Goal: Information Seeking & Learning: Learn about a topic

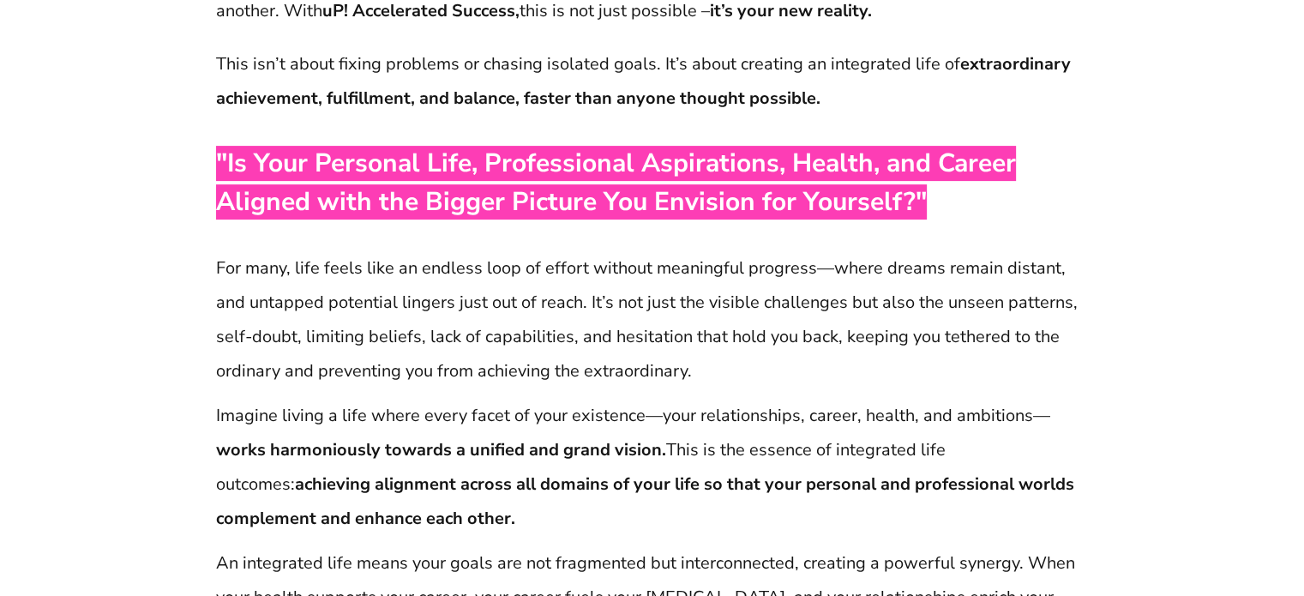
scroll to position [549, 0]
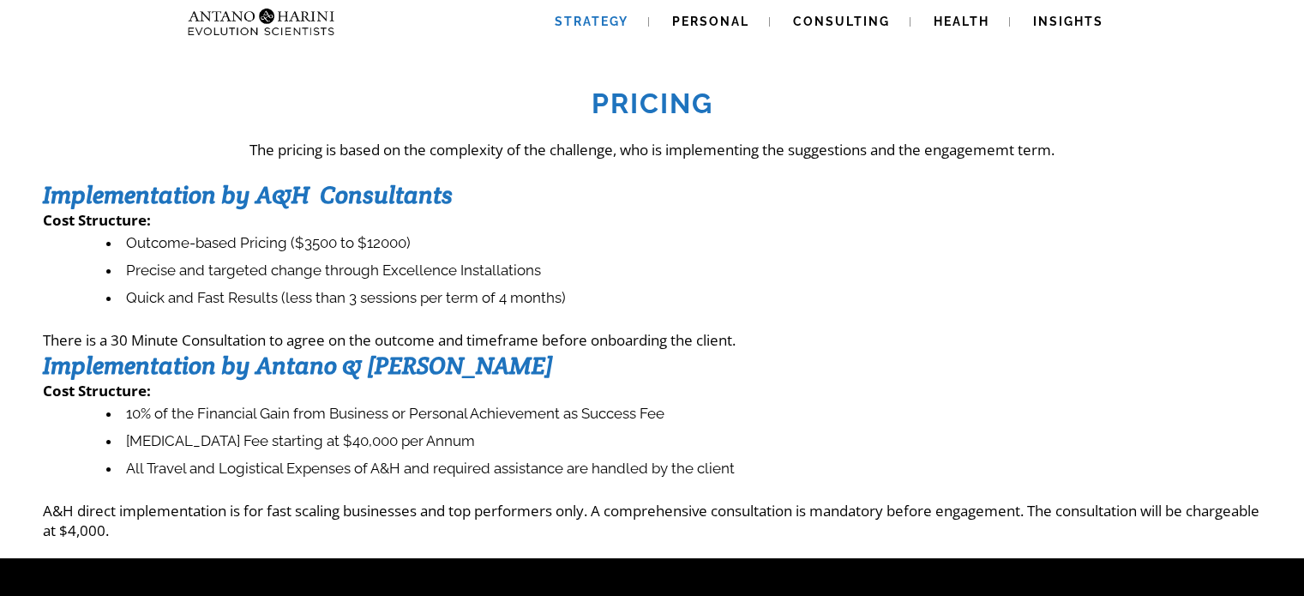
click at [600, 21] on span "Strategy" at bounding box center [592, 22] width 74 height 14
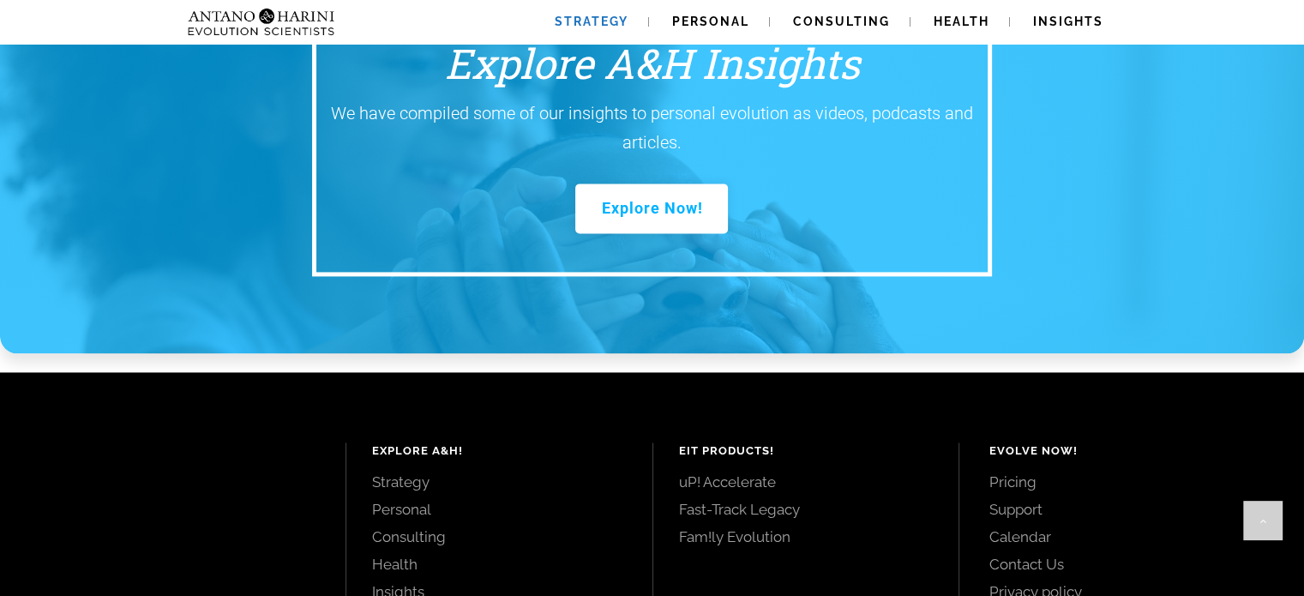
scroll to position [2391, 0]
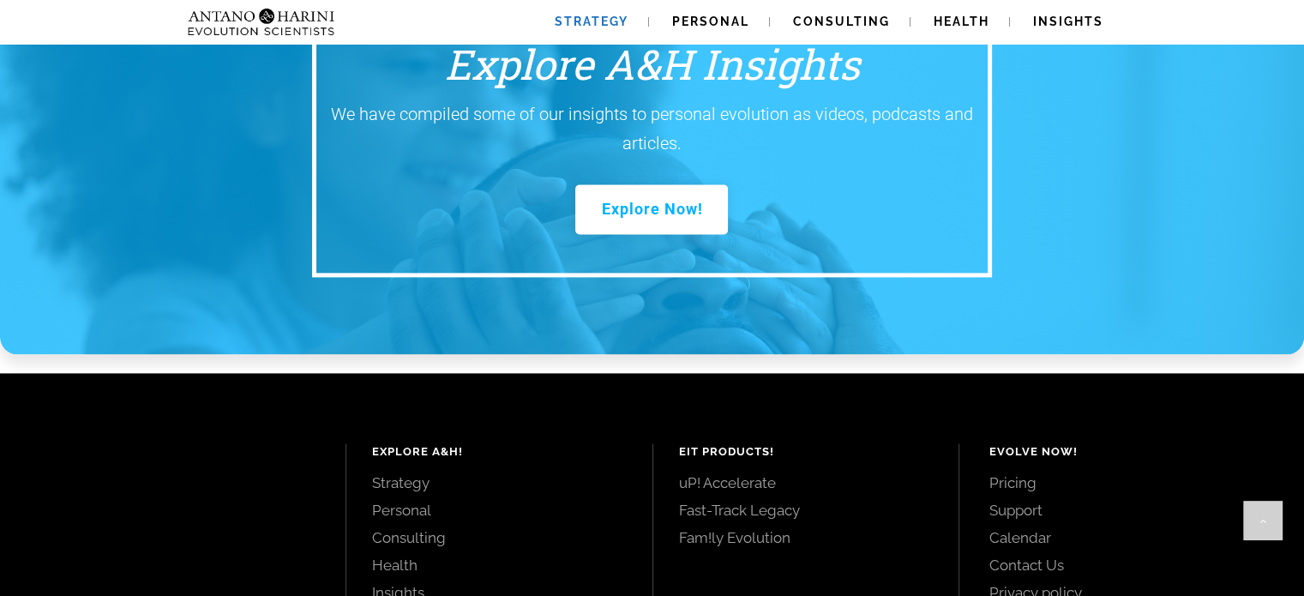
click at [409, 473] on link "Strategy" at bounding box center [499, 482] width 255 height 19
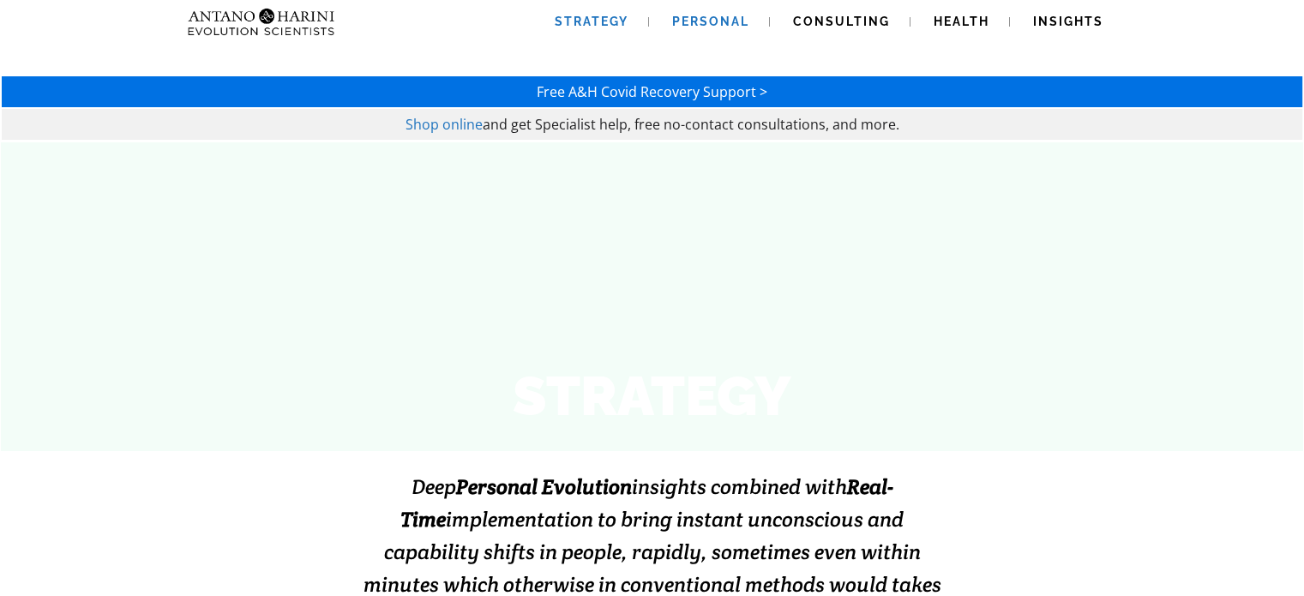
click at [710, 13] on link "Personal" at bounding box center [710, 22] width 118 height 44
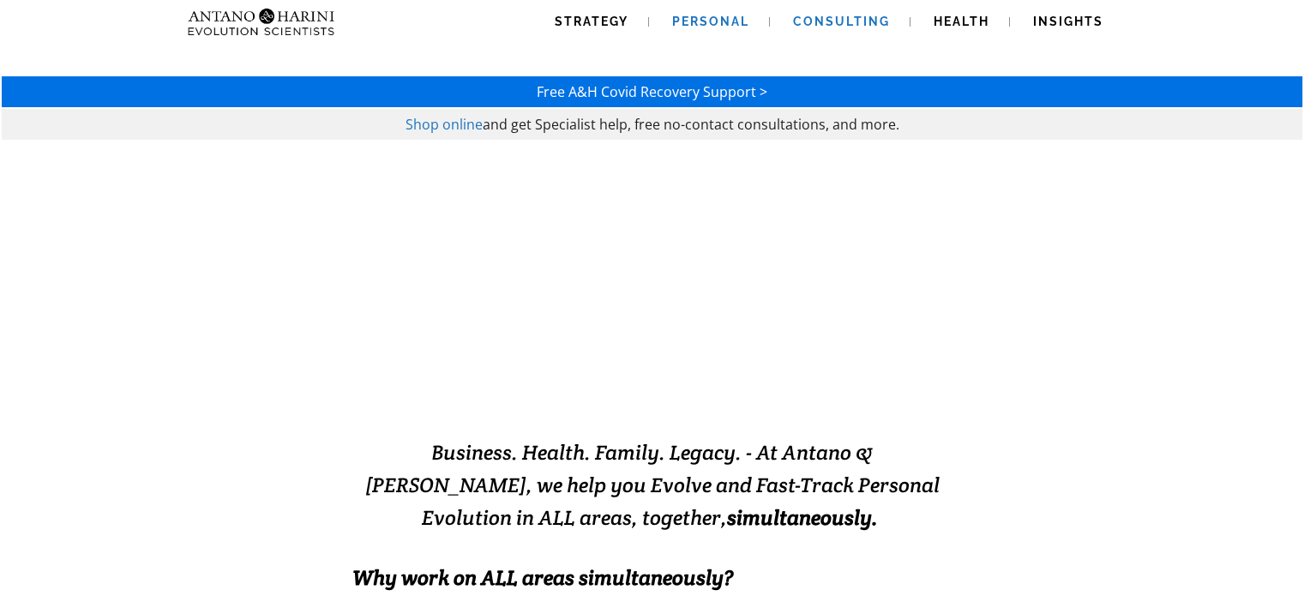
click at [842, 10] on link "Consulting" at bounding box center [841, 22] width 138 height 44
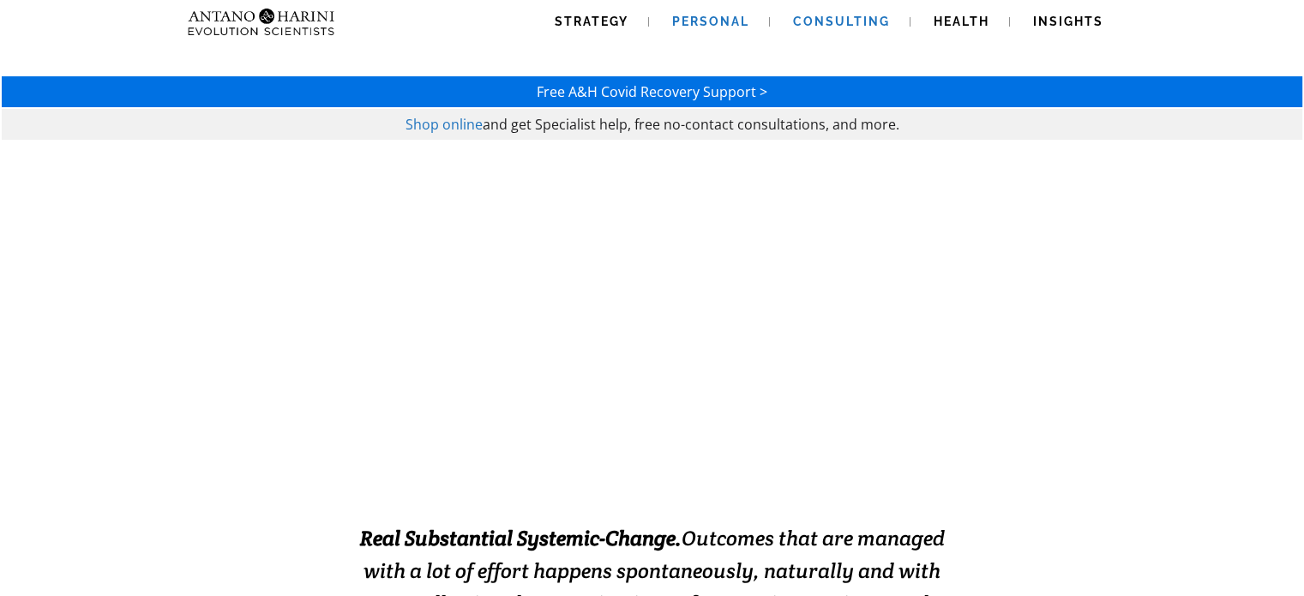
click at [699, 16] on span "Personal" at bounding box center [710, 22] width 77 height 14
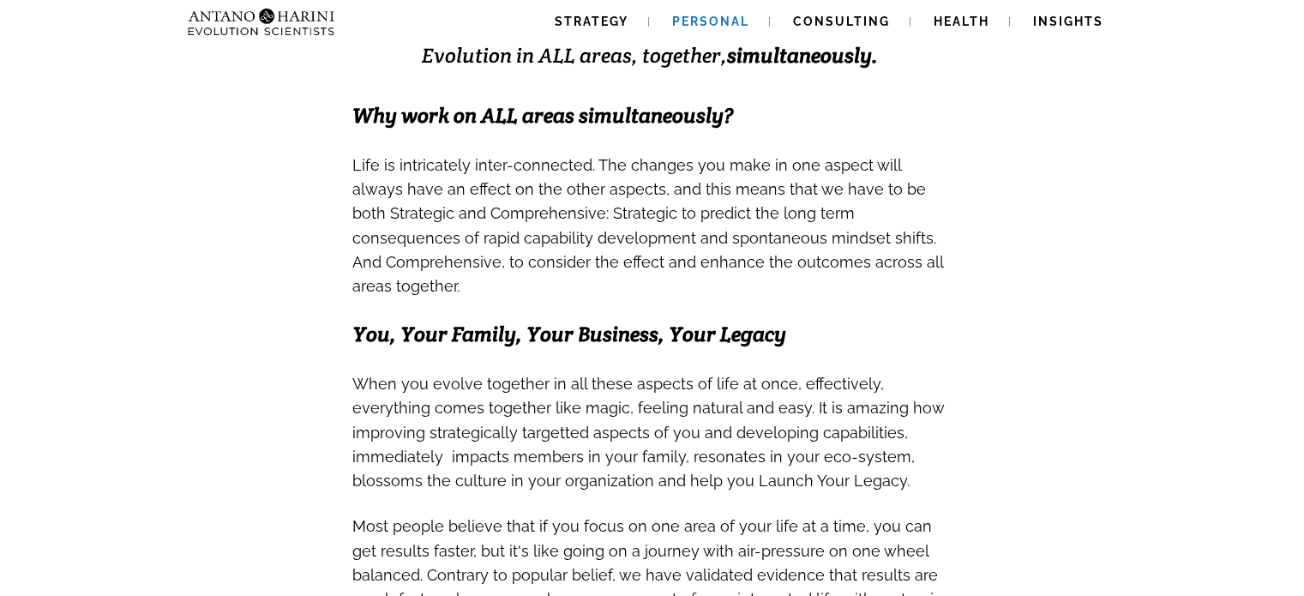
scroll to position [465, 0]
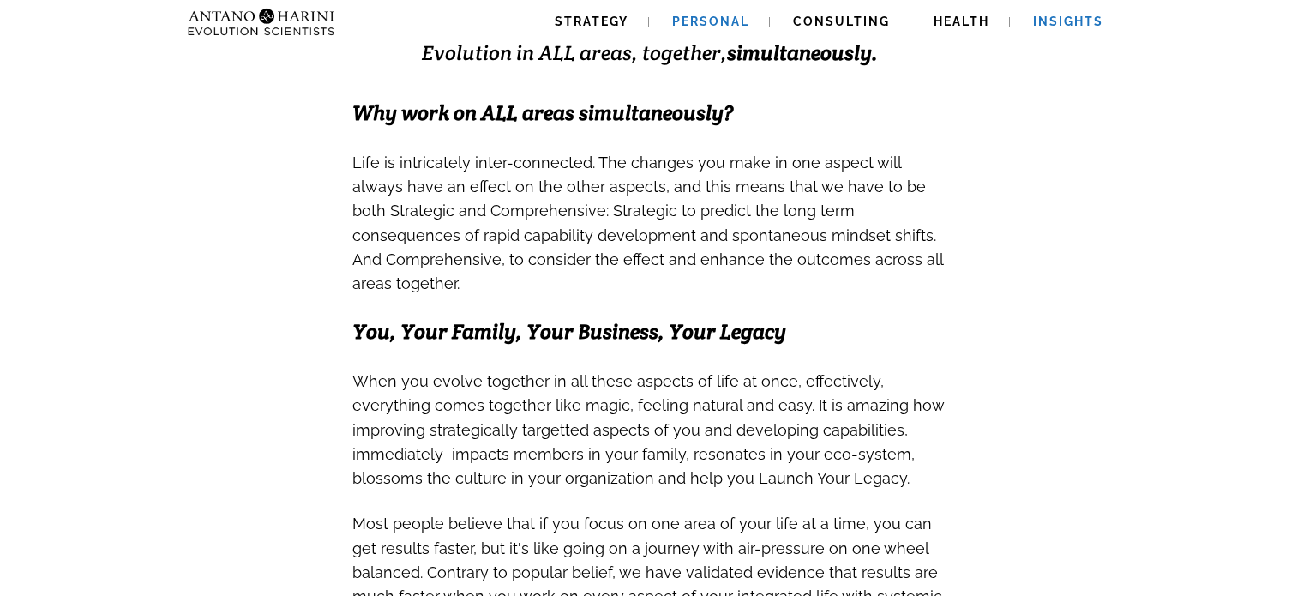
click at [1042, 16] on span "Insights" at bounding box center [1068, 22] width 70 height 14
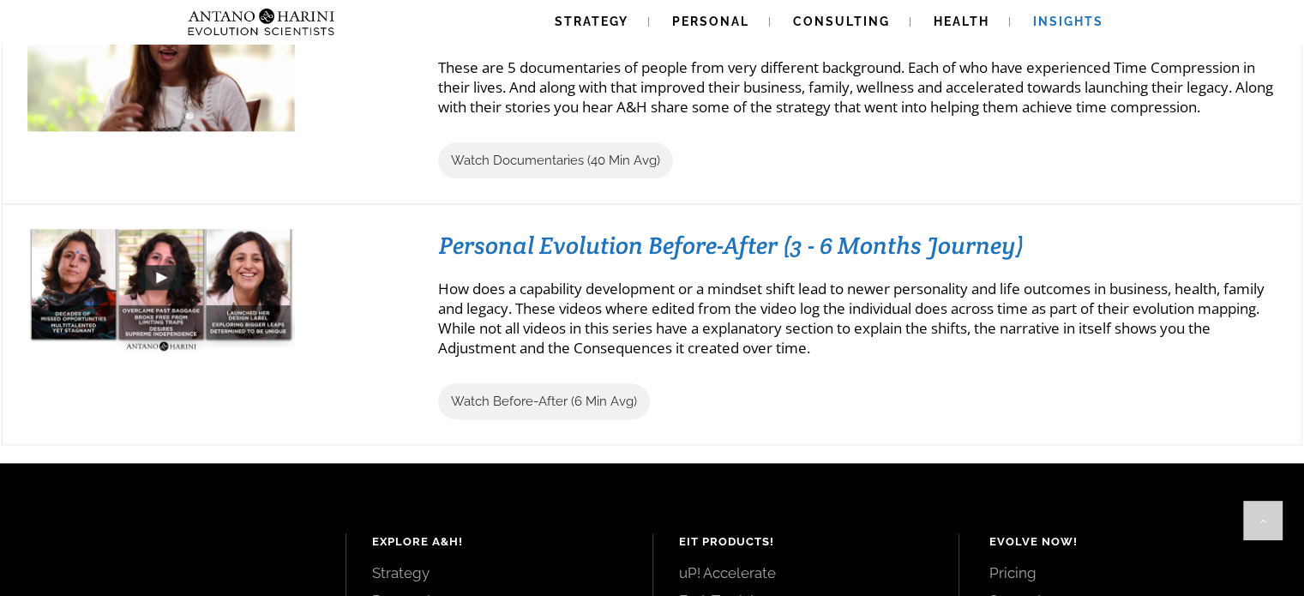
scroll to position [1857, 0]
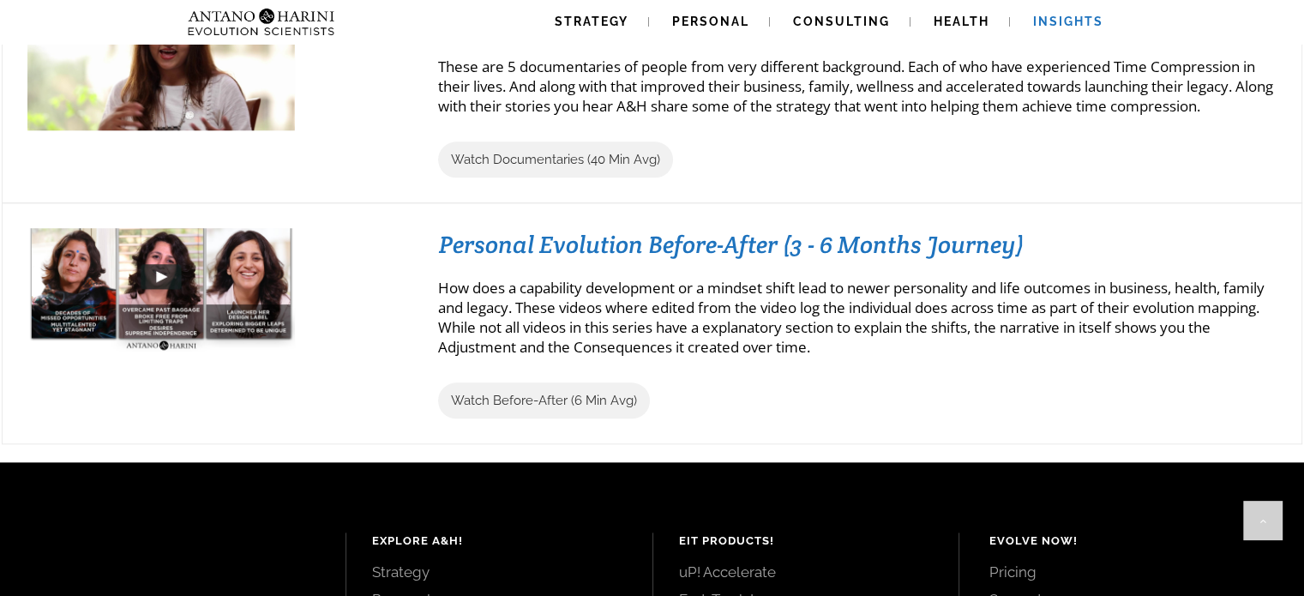
click at [165, 278] on img at bounding box center [160, 276] width 267 height 151
click at [151, 273] on img at bounding box center [160, 276] width 267 height 151
click at [562, 393] on span "Watch Before-After (6 Min Avg)" at bounding box center [544, 400] width 186 height 15
